Goal: Task Accomplishment & Management: Manage account settings

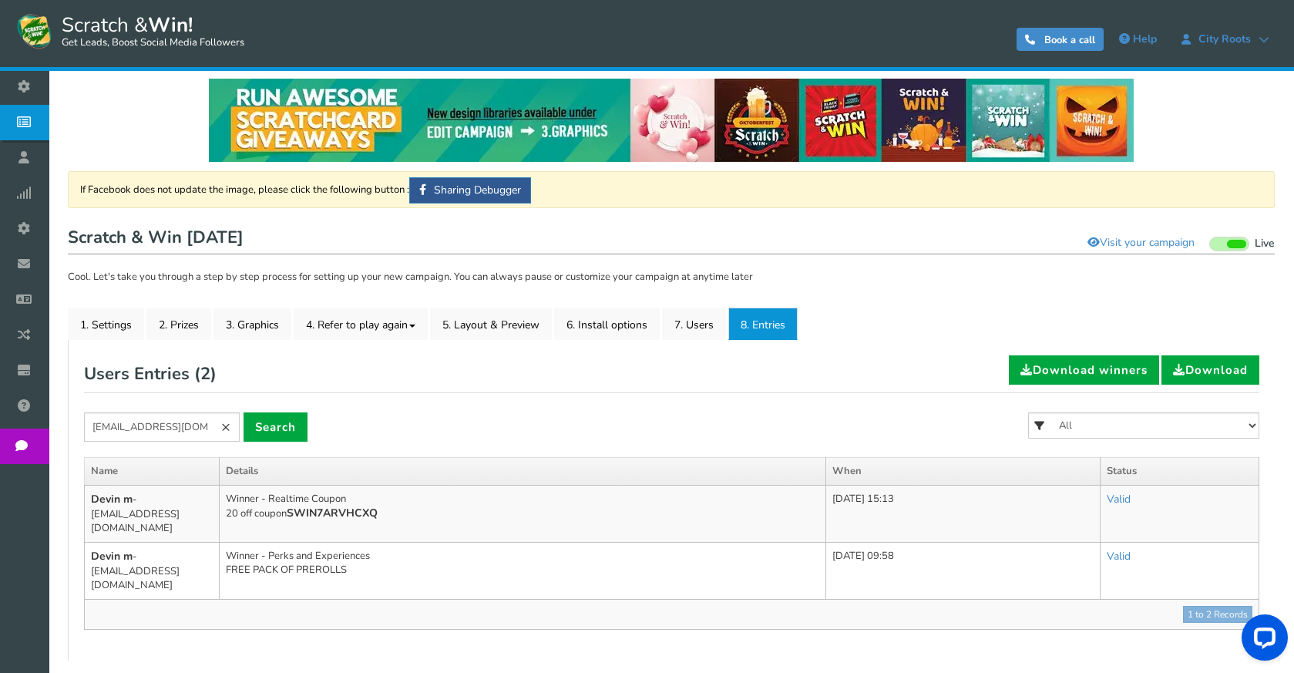
scroll to position [8, 0]
click at [227, 432] on link "×" at bounding box center [226, 426] width 28 height 29
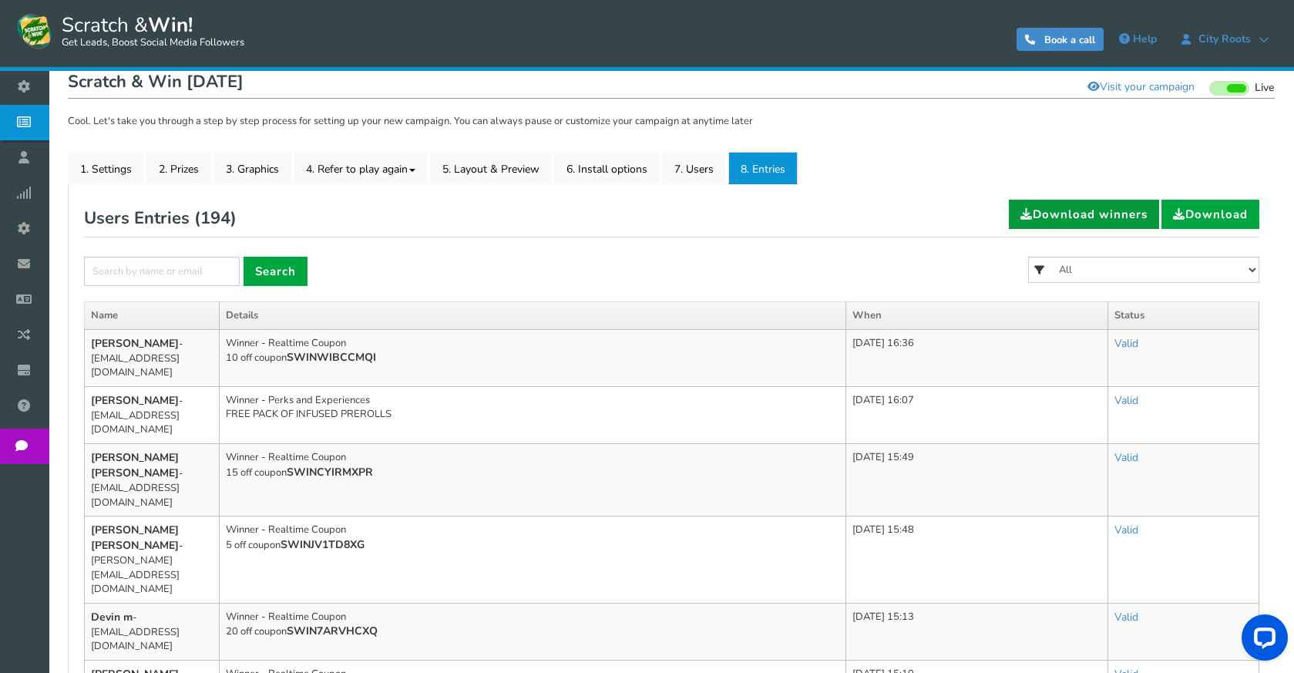
scroll to position [162, 0]
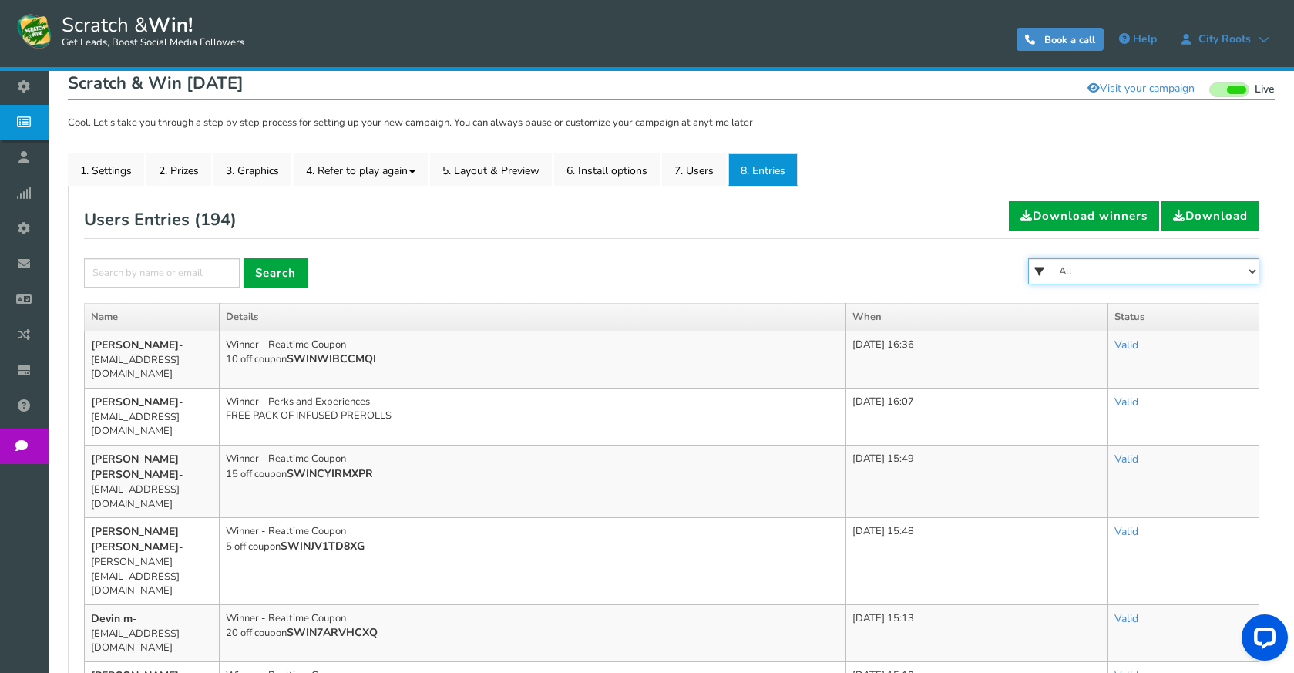
click at [1116, 272] on select "All FREE 500 POINTS [DATE] GOODIE BAG FREE 28 GRAMS OF SMALLS FLOWER FREE 7 GRA…" at bounding box center [1143, 271] width 231 height 26
select select "86483"
click at [1028, 258] on select "All FREE 500 POINTS [DATE] GOODIE BAG FREE 28 GRAMS OF SMALLS FLOWER FREE 7 GRA…" at bounding box center [1143, 271] width 231 height 26
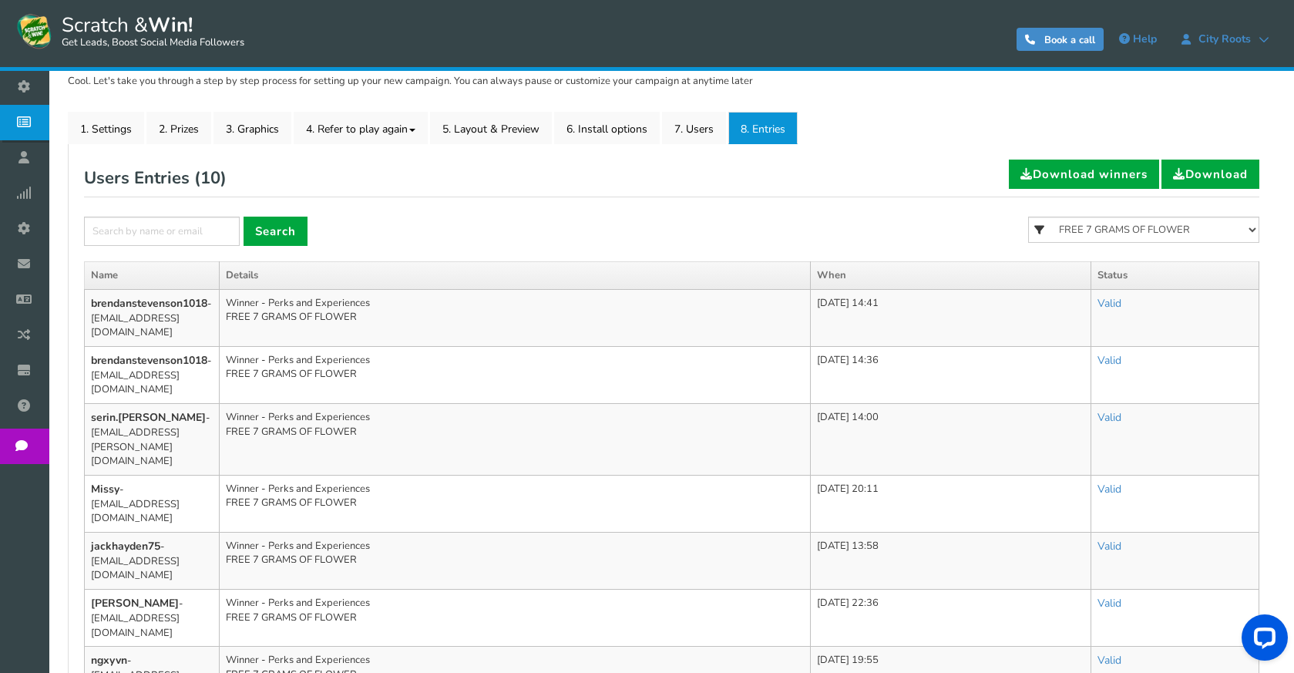
scroll to position [239, 0]
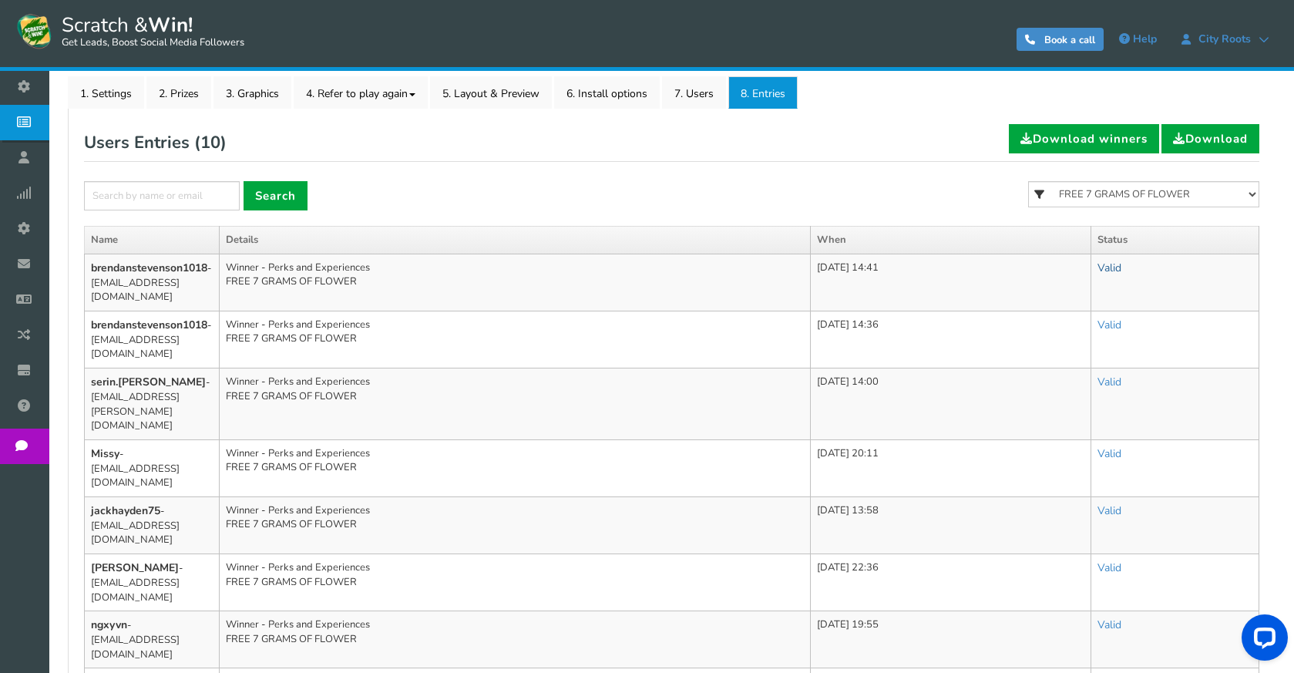
click at [1121, 262] on link "Valid" at bounding box center [1109, 267] width 24 height 15
click at [1121, 271] on link "Valid" at bounding box center [1109, 267] width 24 height 15
click at [1097, 331] on link "Invalid" at bounding box center [1054, 336] width 153 height 30
click at [1117, 332] on link "Valid" at bounding box center [1109, 324] width 24 height 15
click at [1121, 332] on link "Valid" at bounding box center [1109, 324] width 24 height 15
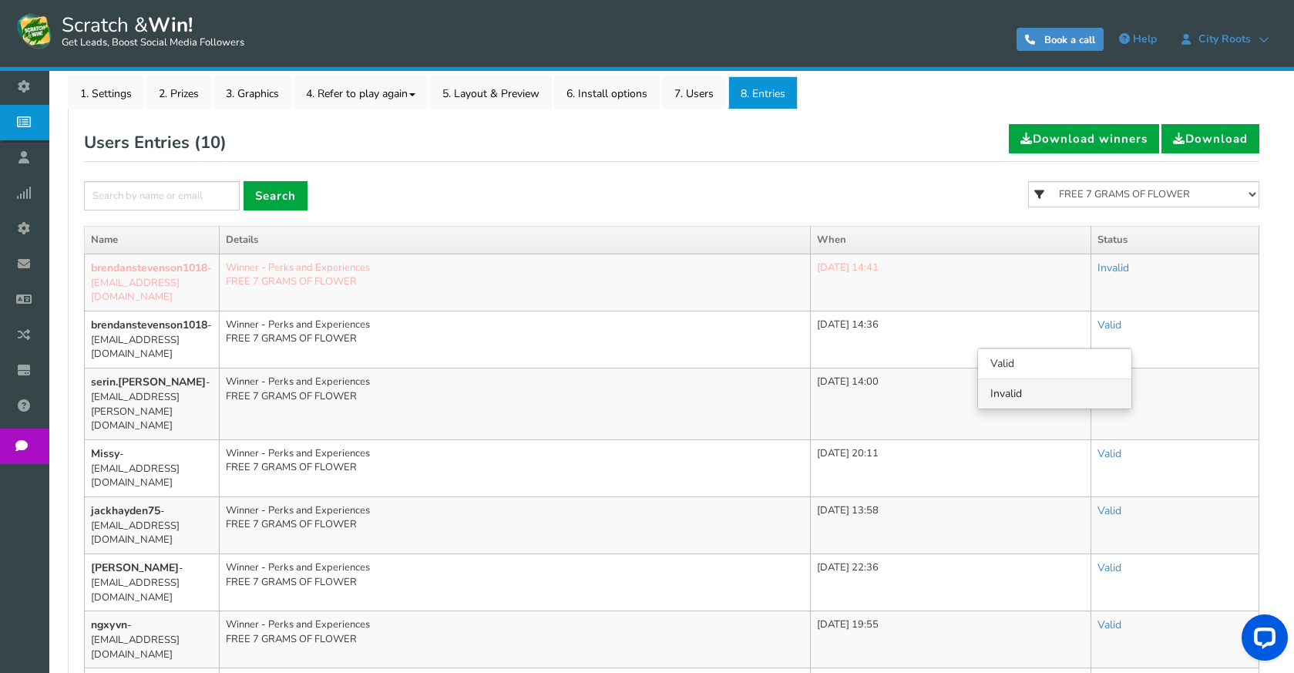
click at [1092, 405] on link "Invalid" at bounding box center [1054, 393] width 153 height 30
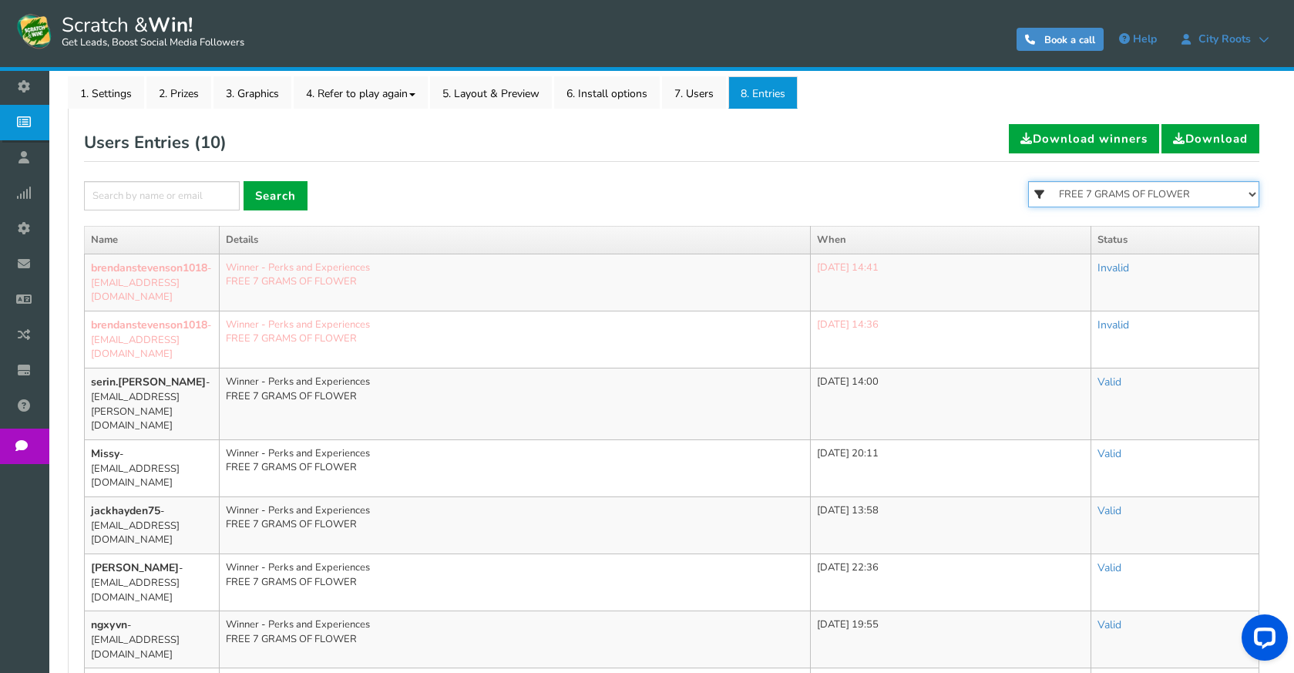
click at [1140, 200] on select "All FREE 500 POINTS [DATE] GOODIE BAG FREE 28 GRAMS OF SMALLS FLOWER FREE 7 GRA…" at bounding box center [1143, 194] width 231 height 26
select select "86481"
click at [1028, 181] on select "All FREE 500 POINTS [DATE] GOODIE BAG FREE 28 GRAMS OF SMALLS FLOWER FREE 7 GRA…" at bounding box center [1143, 194] width 231 height 26
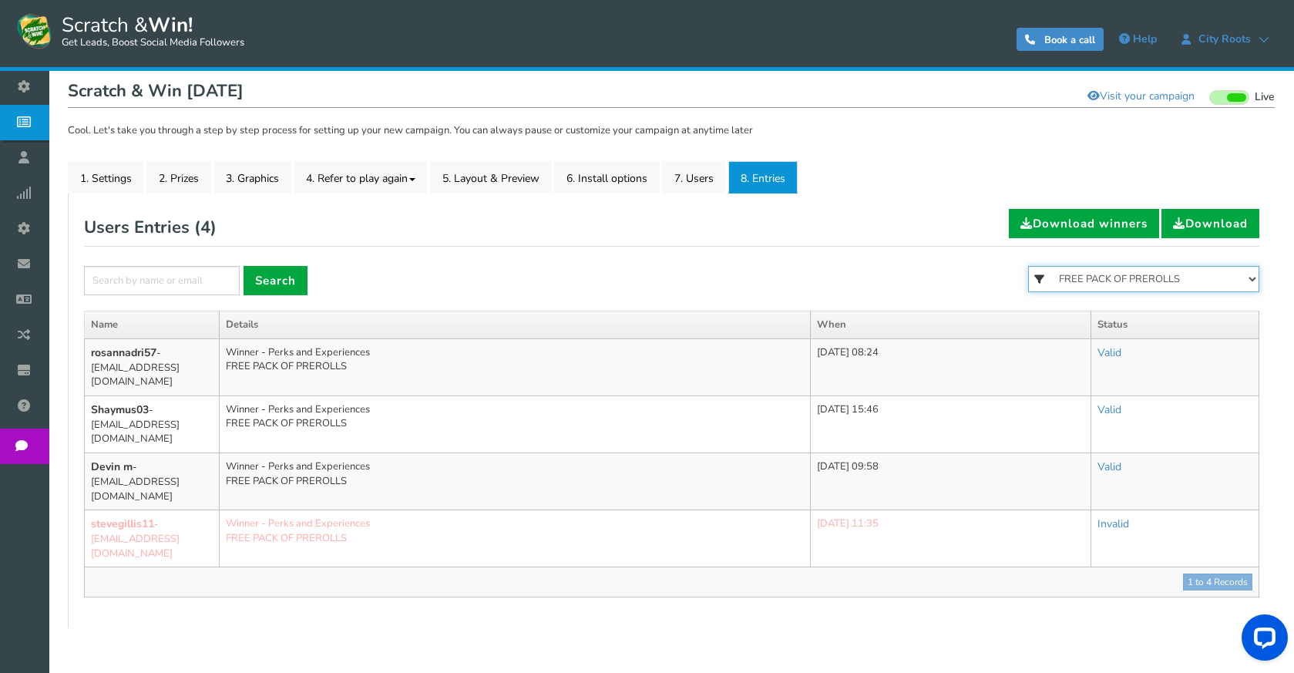
click at [1119, 270] on select "All FREE 500 POINTS [DATE] GOODIE BAG FREE 28 GRAMS OF SMALLS FLOWER FREE 7 GRA…" at bounding box center [1143, 279] width 231 height 26
select select "86482"
click at [1028, 266] on select "All FREE 500 POINTS [DATE] GOODIE BAG FREE 28 GRAMS OF SMALLS FLOWER FREE 7 GRA…" at bounding box center [1143, 279] width 231 height 26
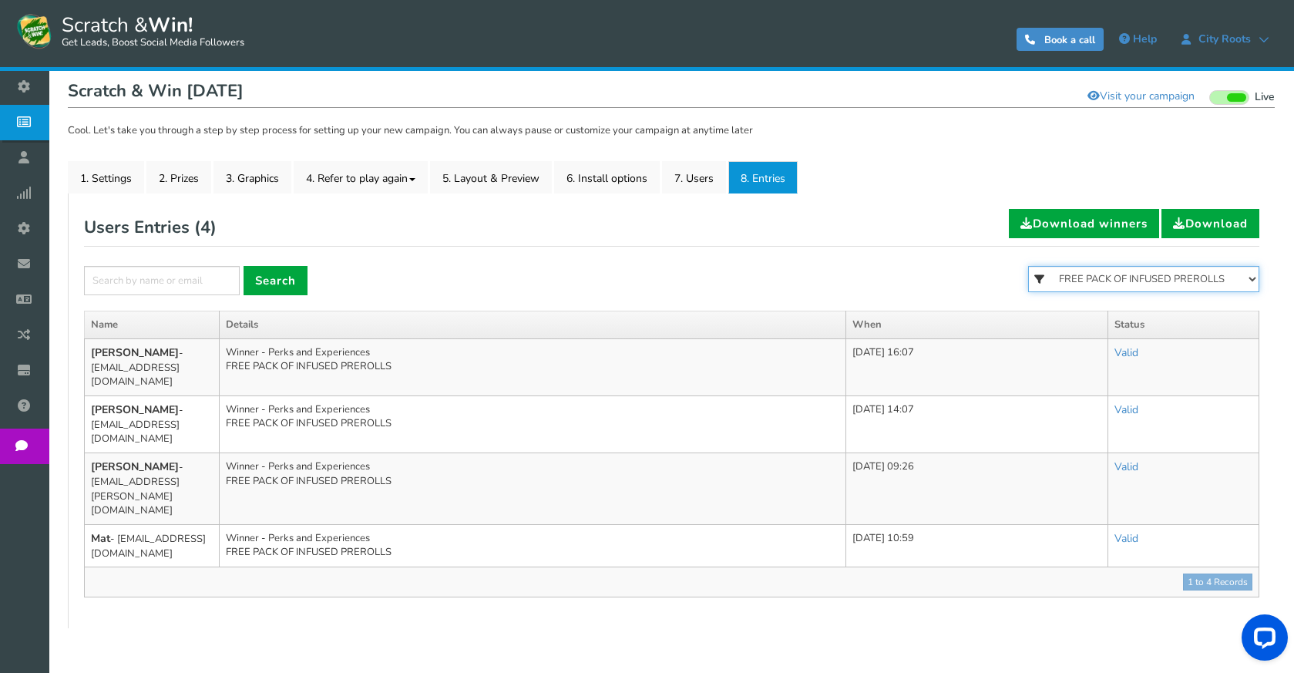
click at [1112, 270] on select "All FREE 500 POINTS [DATE] GOODIE BAG FREE 28 GRAMS OF SMALLS FLOWER FREE 7 GRA…" at bounding box center [1143, 279] width 231 height 26
select select "86483"
click at [1028, 266] on select "All FREE 500 POINTS [DATE] GOODIE BAG FREE 28 GRAMS OF SMALLS FLOWER FREE 7 GRA…" at bounding box center [1143, 279] width 231 height 26
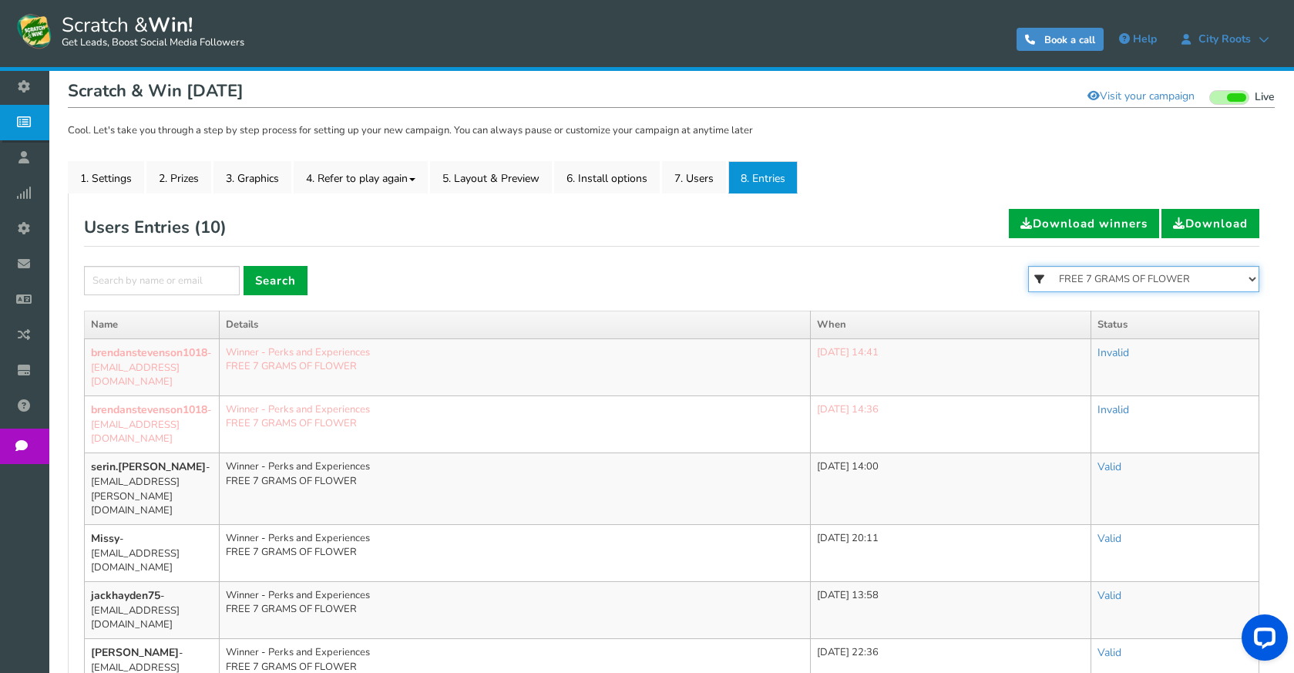
drag, startPoint x: 1120, startPoint y: 284, endPoint x: 1114, endPoint y: 291, distance: 9.9
click at [1120, 284] on select "All FREE 500 POINTS [DATE] GOODIE BAG FREE 28 GRAMS OF SMALLS FLOWER FREE 7 GRA…" at bounding box center [1143, 279] width 231 height 26
select select "86484"
click at [1028, 266] on select "All FREE 500 POINTS [DATE] GOODIE BAG FREE 28 GRAMS OF SMALLS FLOWER FREE 7 GRA…" at bounding box center [1143, 279] width 231 height 26
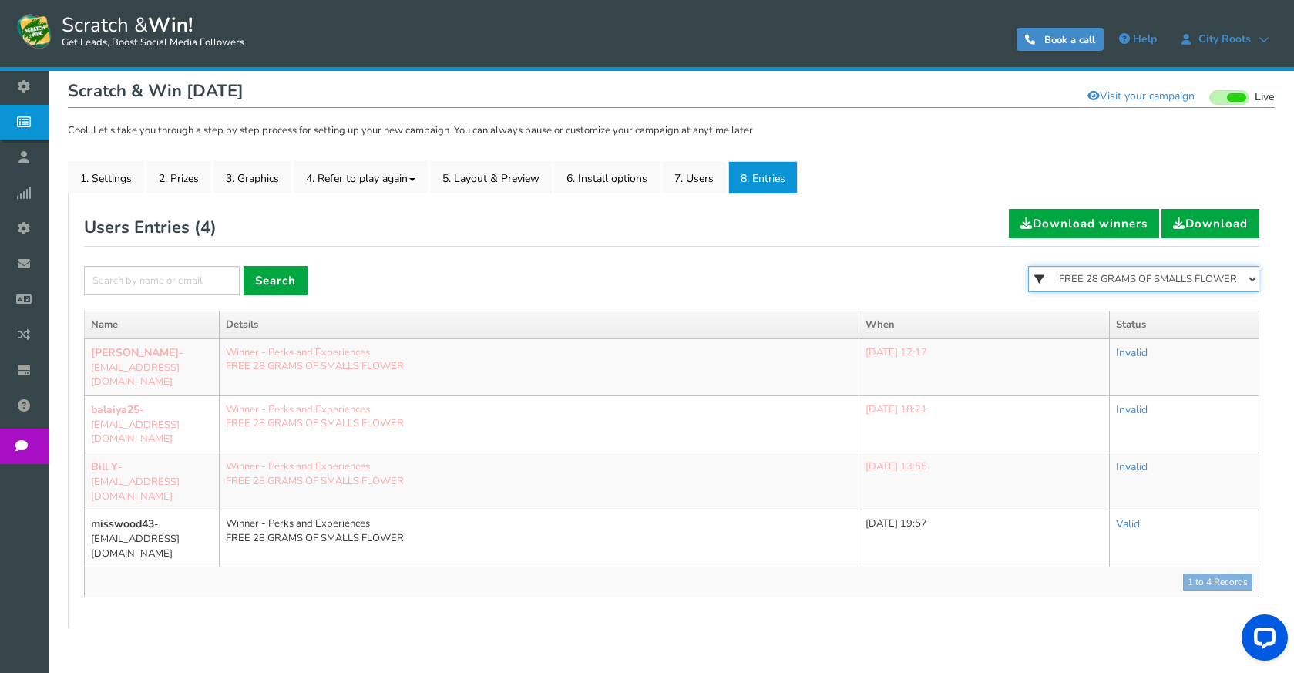
click at [1127, 277] on select "All FREE 500 POINTS [DATE] GOODIE BAG FREE 28 GRAMS OF SMALLS FLOWER FREE 7 GRA…" at bounding box center [1143, 279] width 231 height 26
select select "86485"
click at [1028, 266] on select "All FREE 500 POINTS [DATE] GOODIE BAG FREE 28 GRAMS OF SMALLS FLOWER FREE 7 GRA…" at bounding box center [1143, 279] width 231 height 26
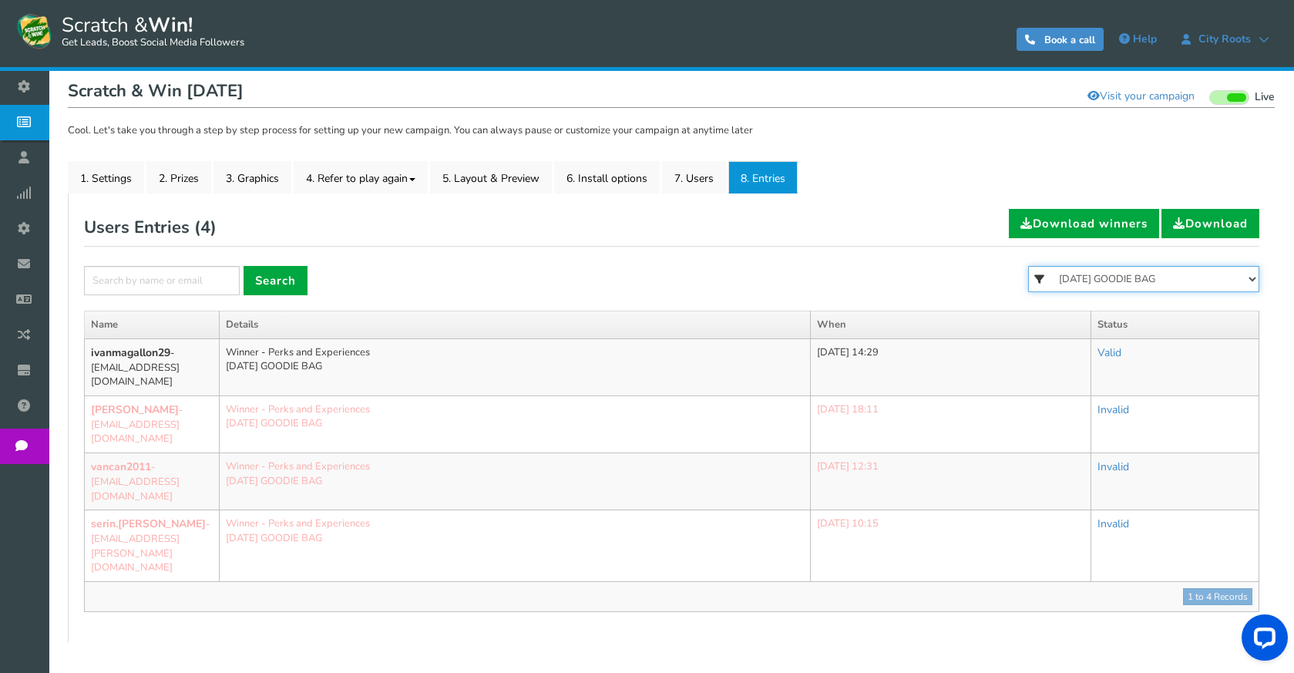
click at [1124, 280] on select "All FREE 500 POINTS [DATE] GOODIE BAG FREE 28 GRAMS OF SMALLS FLOWER FREE 7 GRA…" at bounding box center [1143, 279] width 231 height 26
click at [1028, 266] on select "All FREE 500 POINTS [DATE] GOODIE BAG FREE 28 GRAMS OF SMALLS FLOWER FREE 7 GRA…" at bounding box center [1143, 279] width 231 height 26
click at [1121, 273] on select "All FREE 500 POINTS [DATE] GOODIE BAG FREE 28 GRAMS OF SMALLS FLOWER FREE 7 GRA…" at bounding box center [1143, 279] width 231 height 26
select select "86521"
click at [1028, 266] on select "All FREE 500 POINTS [DATE] GOODIE BAG FREE 28 GRAMS OF SMALLS FLOWER FREE 7 GRA…" at bounding box center [1143, 279] width 231 height 26
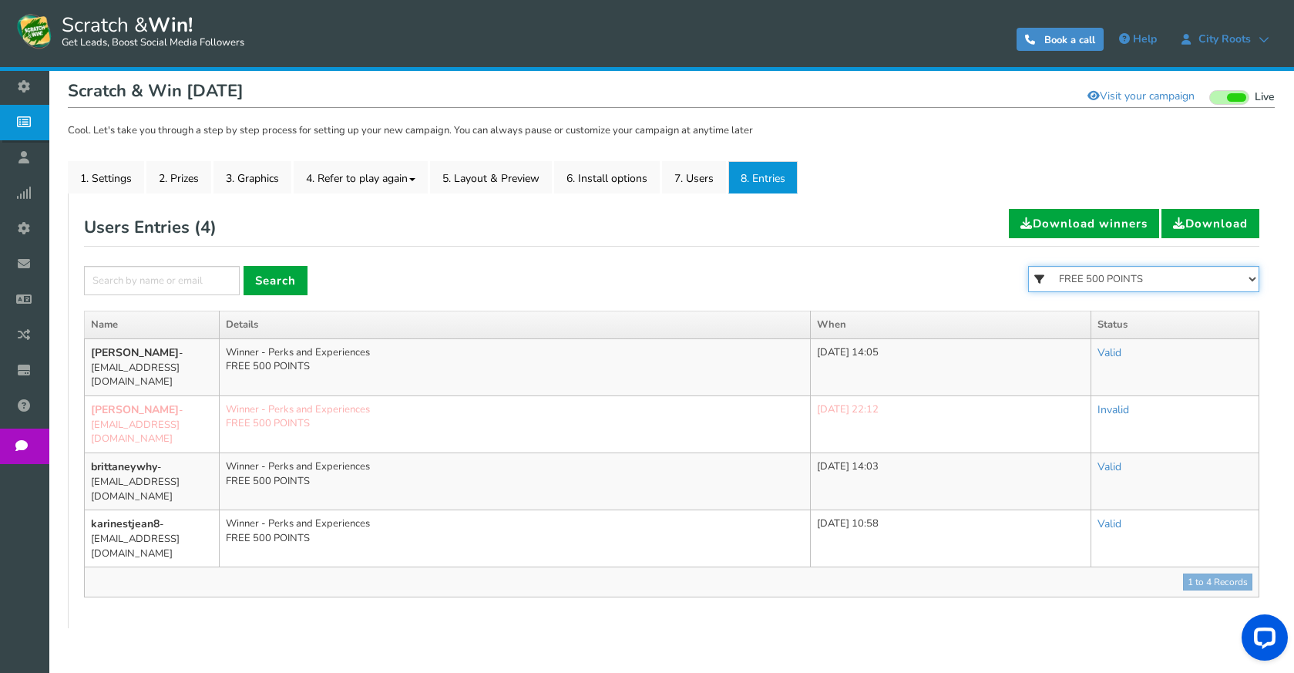
drag, startPoint x: 1105, startPoint y: 317, endPoint x: 1116, endPoint y: 282, distance: 36.3
click at [1116, 282] on select "All FREE 500 POINTS [DATE] GOODIE BAG FREE 28 GRAMS OF SMALLS FLOWER FREE 7 GRA…" at bounding box center [1143, 279] width 231 height 26
select select
click at [1028, 266] on select "All FREE 500 POINTS [DATE] GOODIE BAG FREE 28 GRAMS OF SMALLS FLOWER FREE 7 GRA…" at bounding box center [1143, 279] width 231 height 26
